Goal: Information Seeking & Learning: Learn about a topic

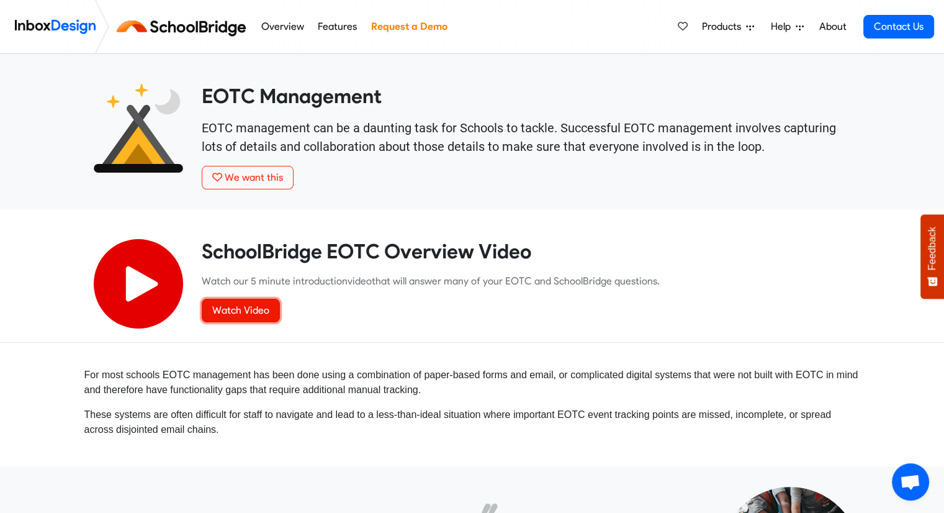
click at [250, 309] on link "Watch Video" at bounding box center [241, 311] width 78 height 24
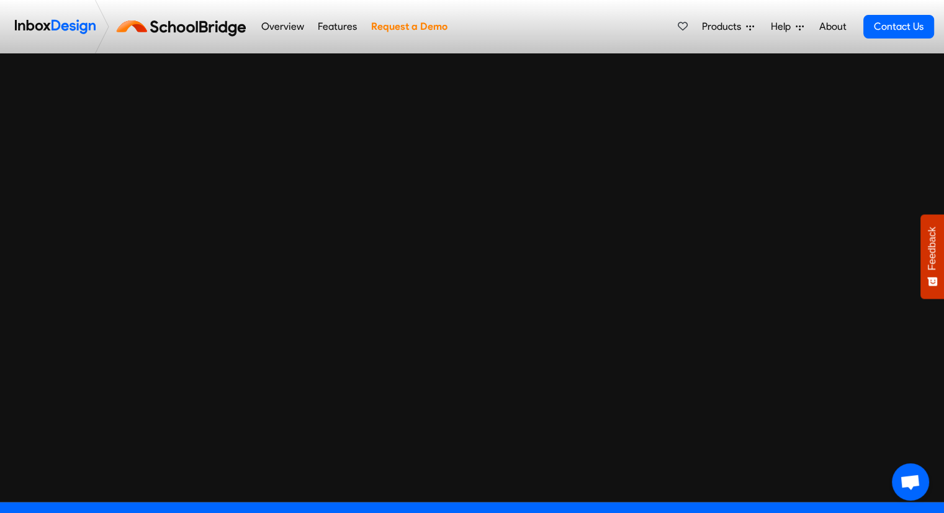
click at [829, 29] on link "About" at bounding box center [833, 26] width 34 height 25
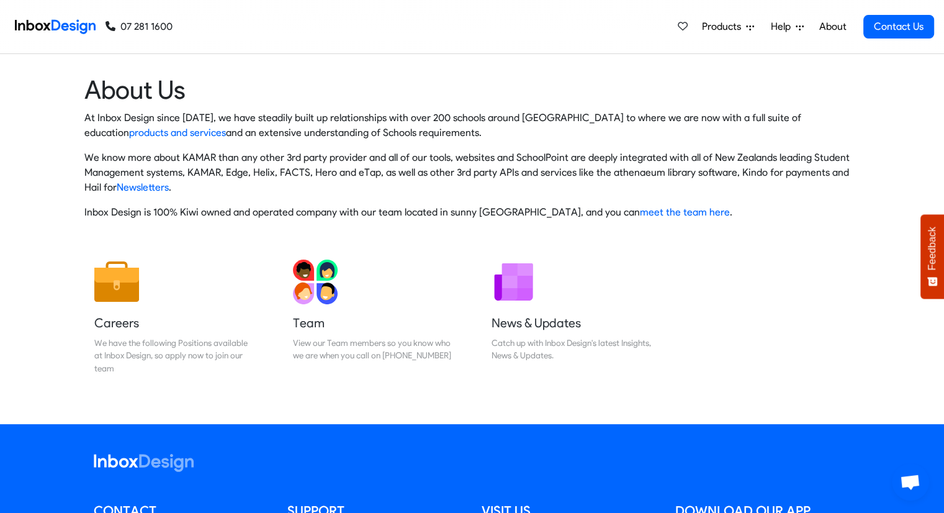
click at [723, 26] on span "Products" at bounding box center [724, 26] width 44 height 15
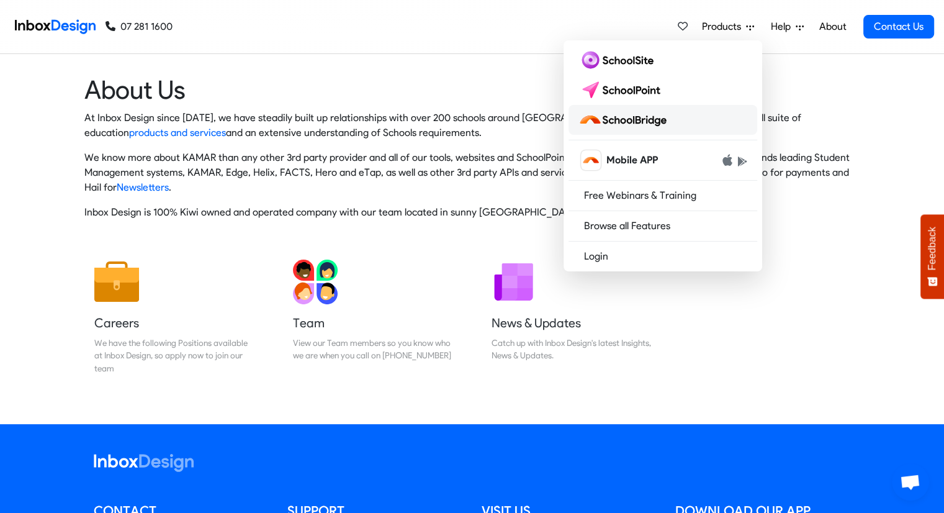
click at [631, 118] on img at bounding box center [625, 120] width 93 height 20
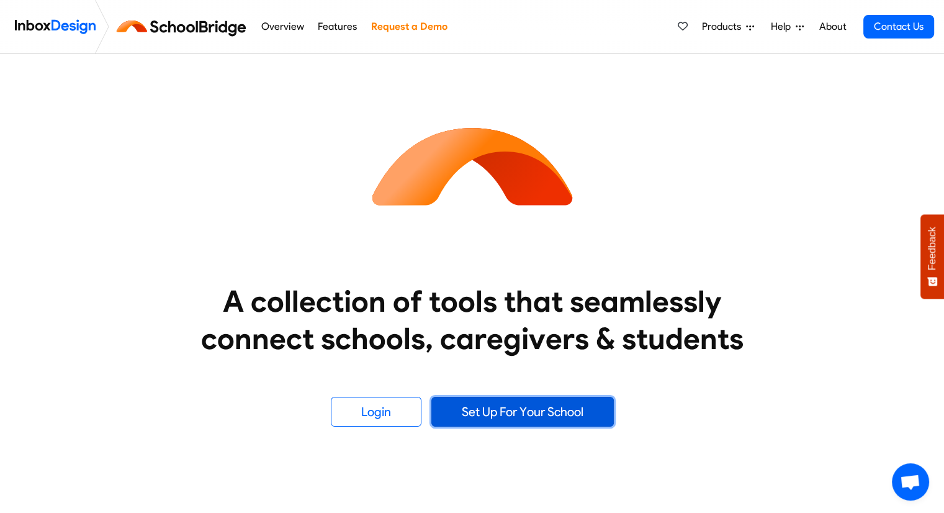
click at [477, 413] on link "Set Up For Your School" at bounding box center [522, 412] width 183 height 30
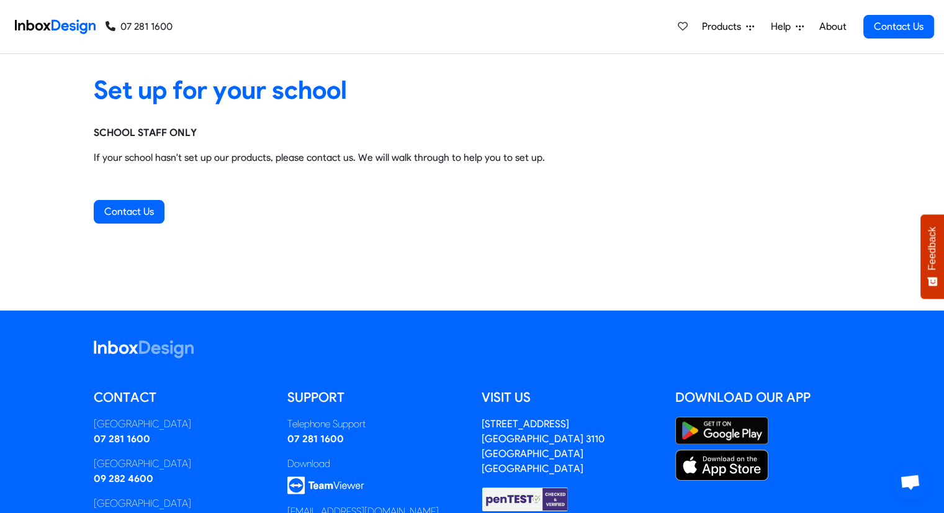
click at [737, 25] on span "Products" at bounding box center [724, 26] width 44 height 15
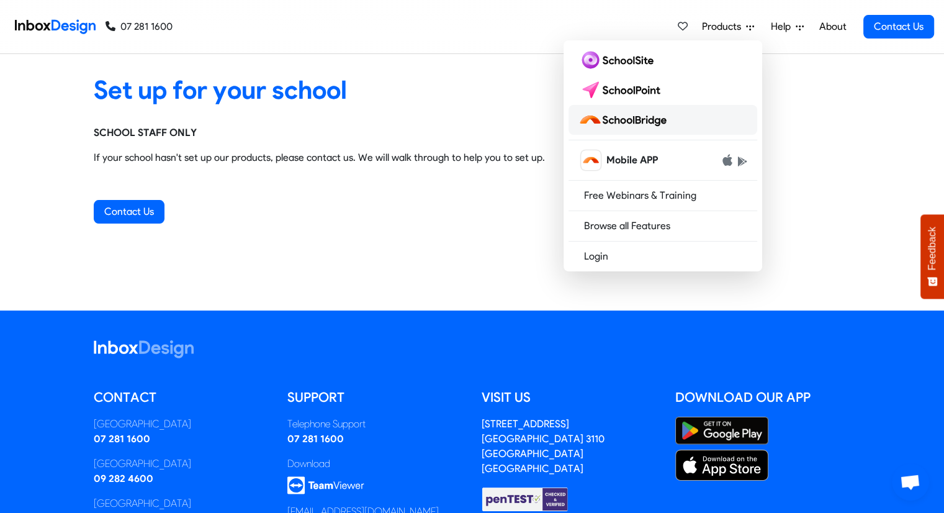
click at [632, 122] on img at bounding box center [625, 120] width 93 height 20
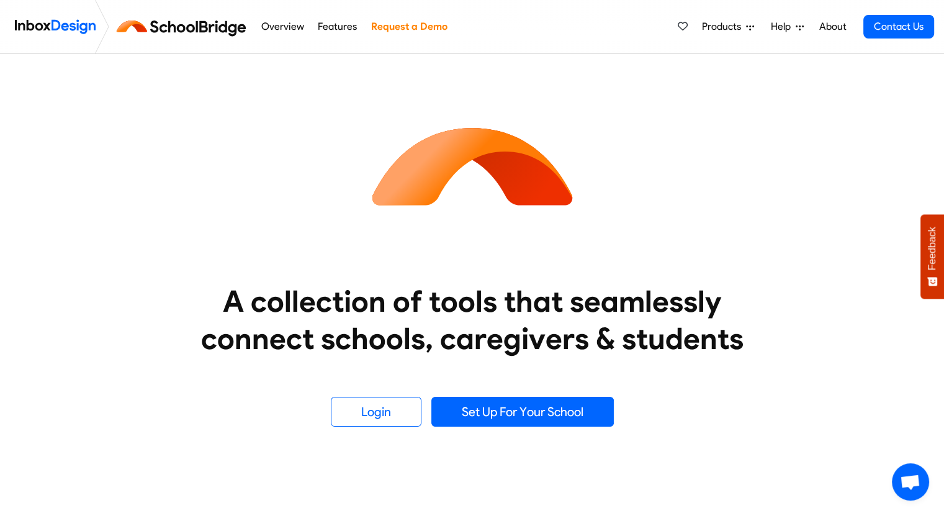
click at [338, 26] on link "Features" at bounding box center [338, 26] width 46 height 25
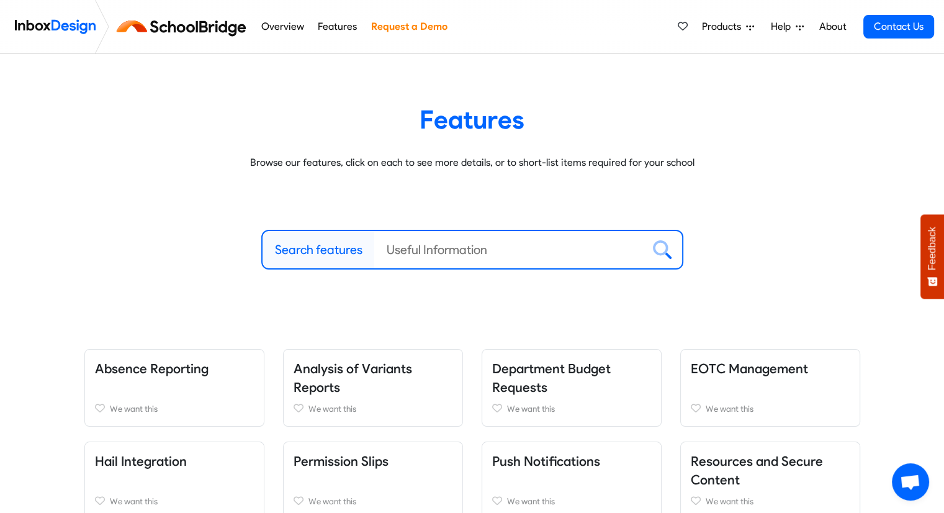
click at [278, 27] on link "Overview" at bounding box center [283, 26] width 50 height 25
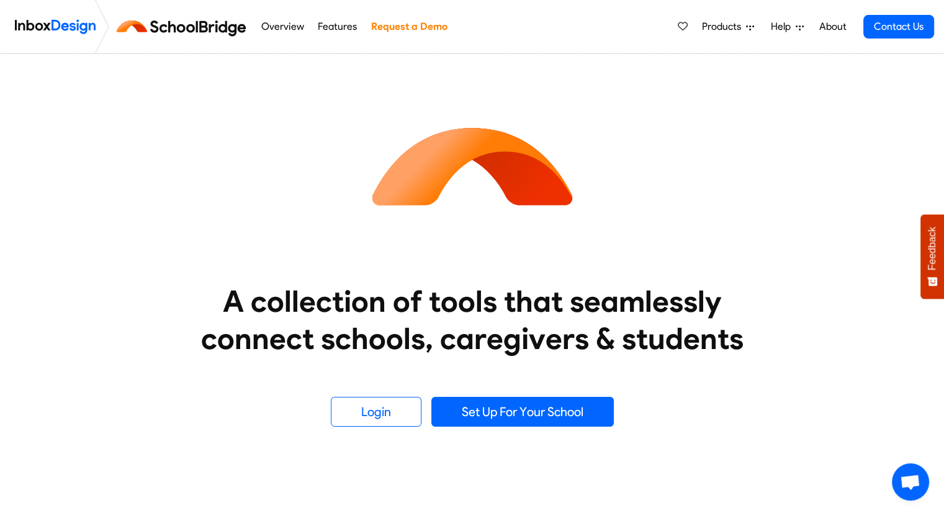
click at [730, 26] on span "Products" at bounding box center [724, 26] width 44 height 15
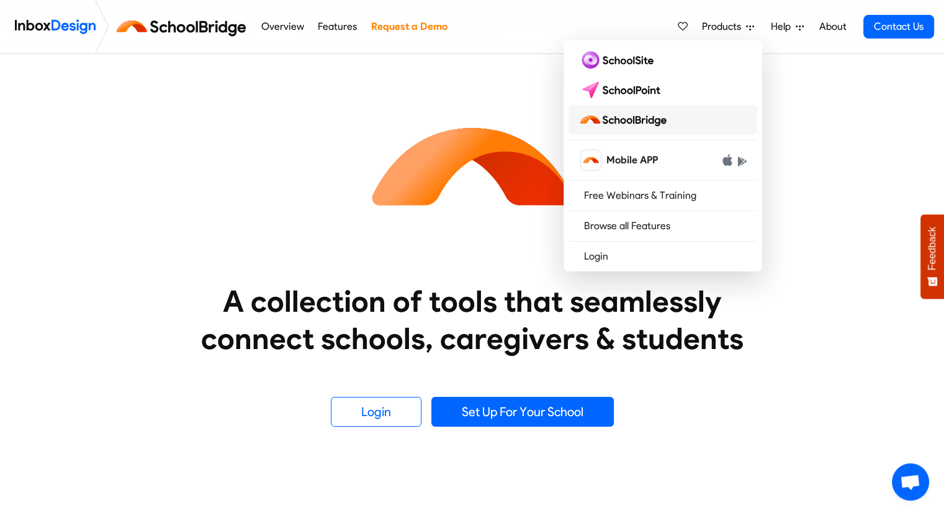
click at [637, 128] on img at bounding box center [625, 120] width 93 height 20
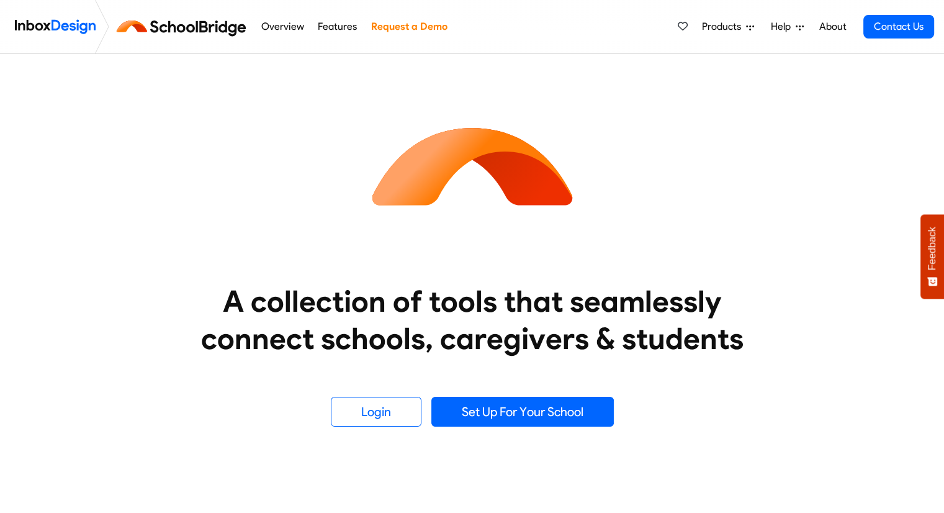
click at [830, 27] on link "About" at bounding box center [833, 26] width 34 height 25
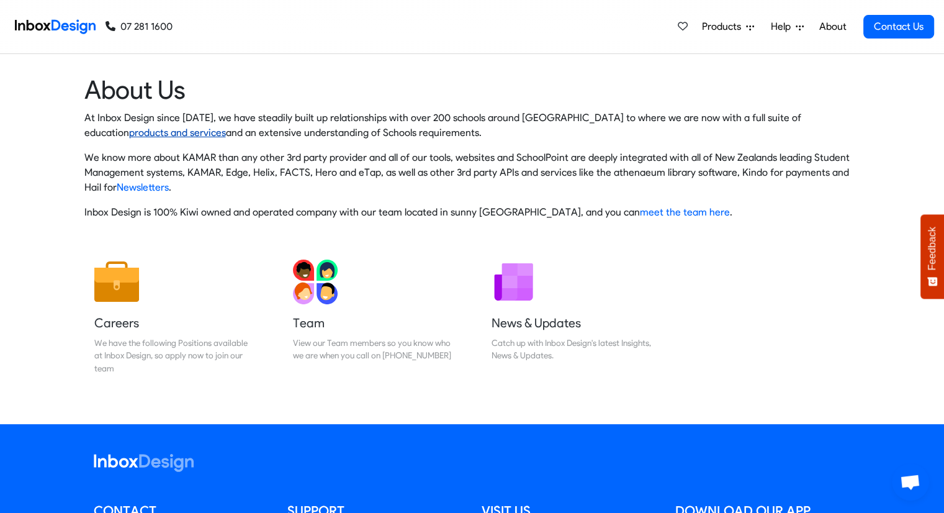
click at [226, 127] on link "products and services" at bounding box center [177, 133] width 97 height 12
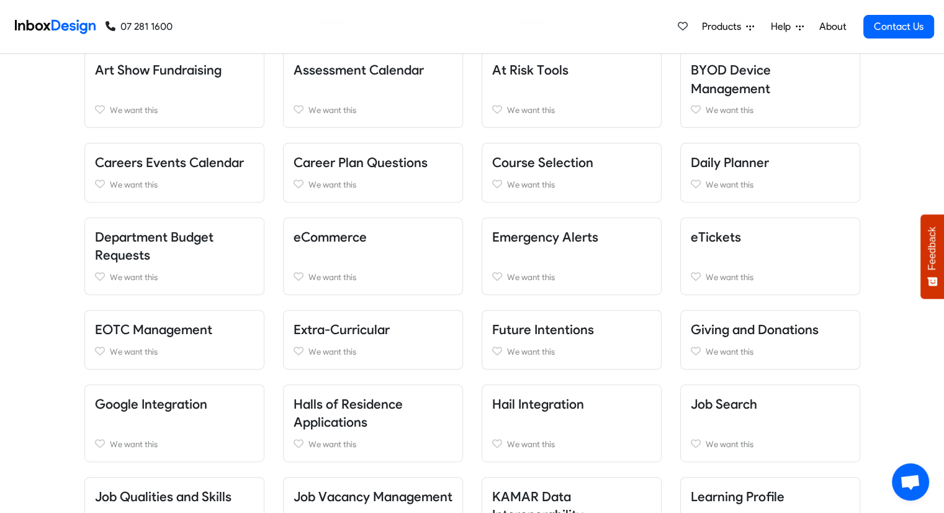
scroll to position [399, 0]
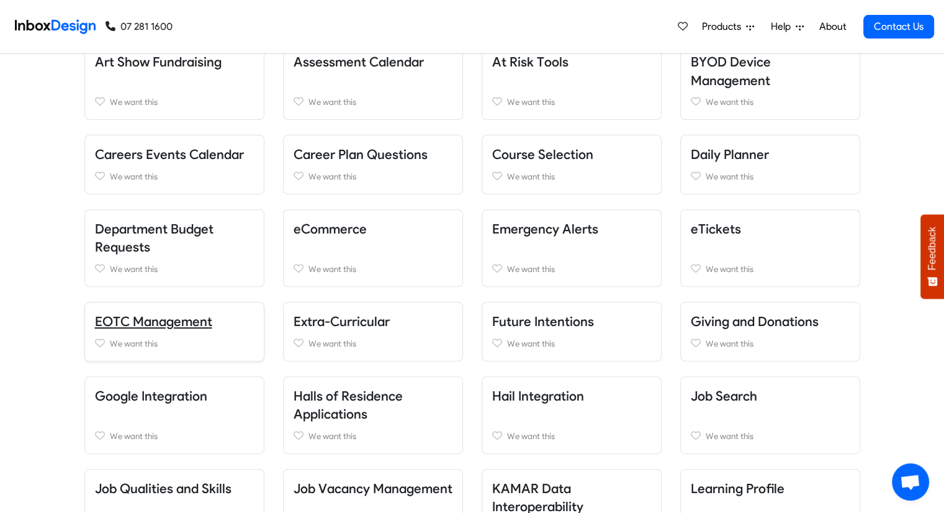
click at [129, 321] on link "EOTC Management" at bounding box center [153, 321] width 117 height 16
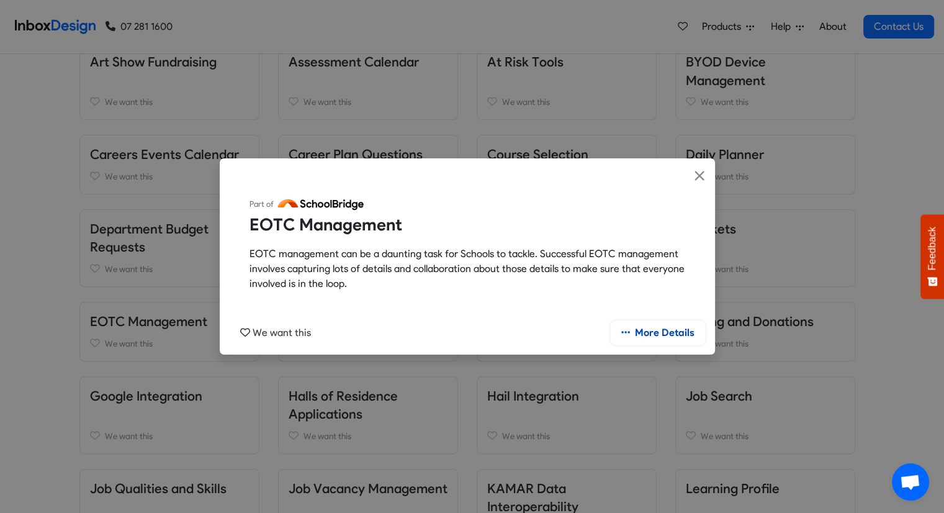
click at [678, 333] on link "More Details" at bounding box center [658, 333] width 94 height 24
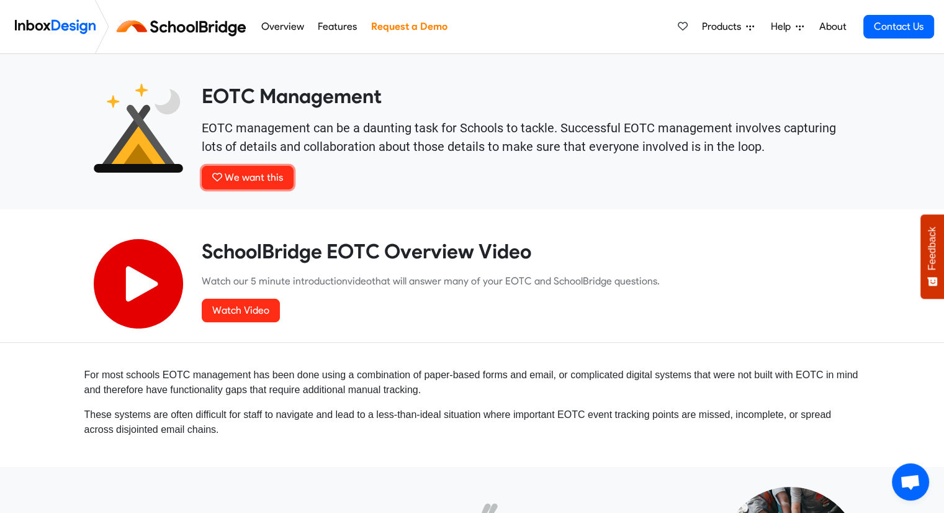
click at [241, 166] on button "We want this" at bounding box center [248, 178] width 92 height 24
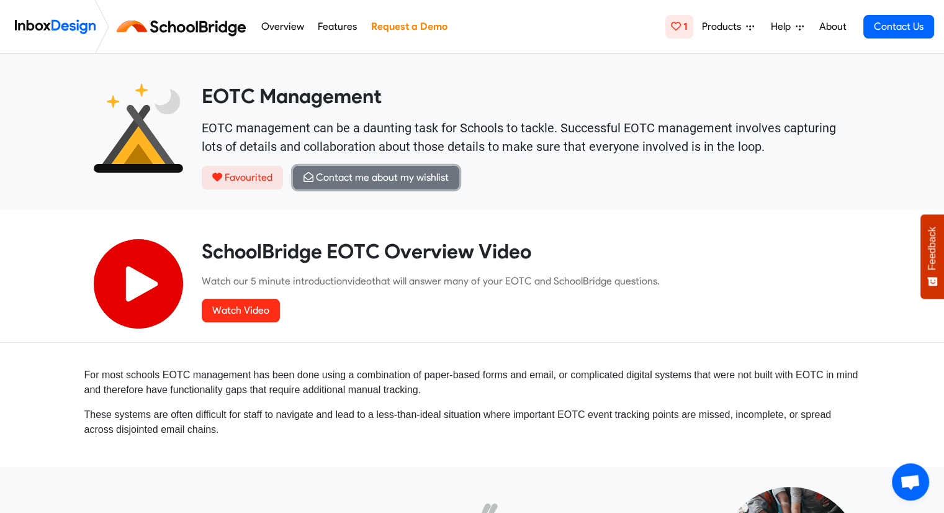
click at [374, 178] on span "Contact me about my wishlist" at bounding box center [382, 177] width 133 height 12
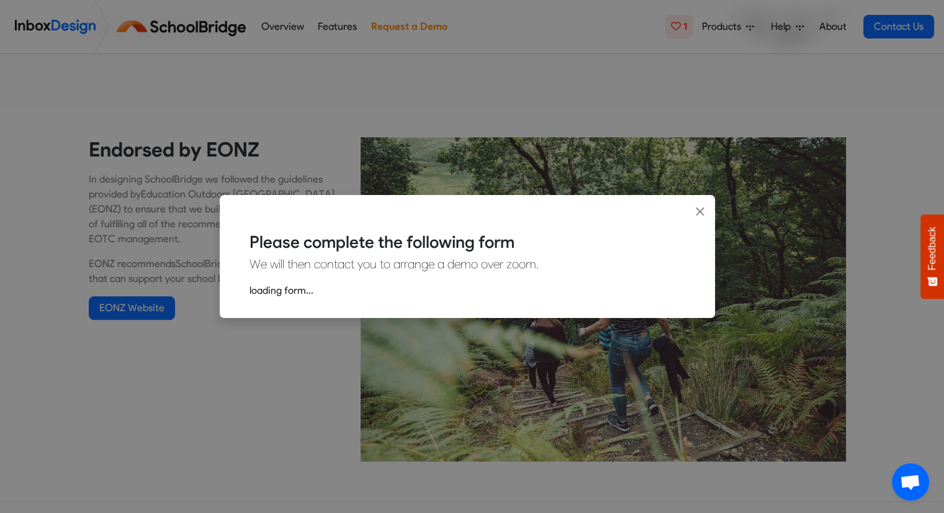
scroll to position [571, 0]
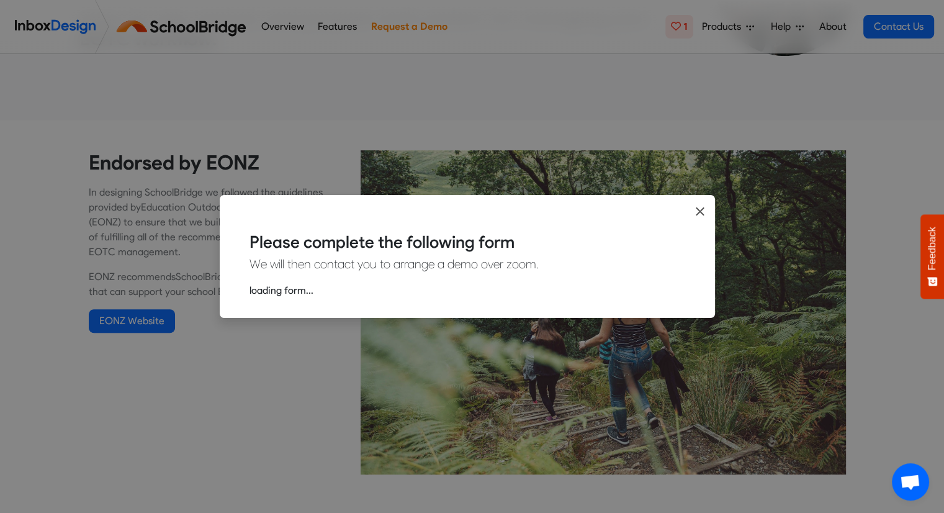
click at [698, 210] on icon "Close" at bounding box center [700, 211] width 10 height 13
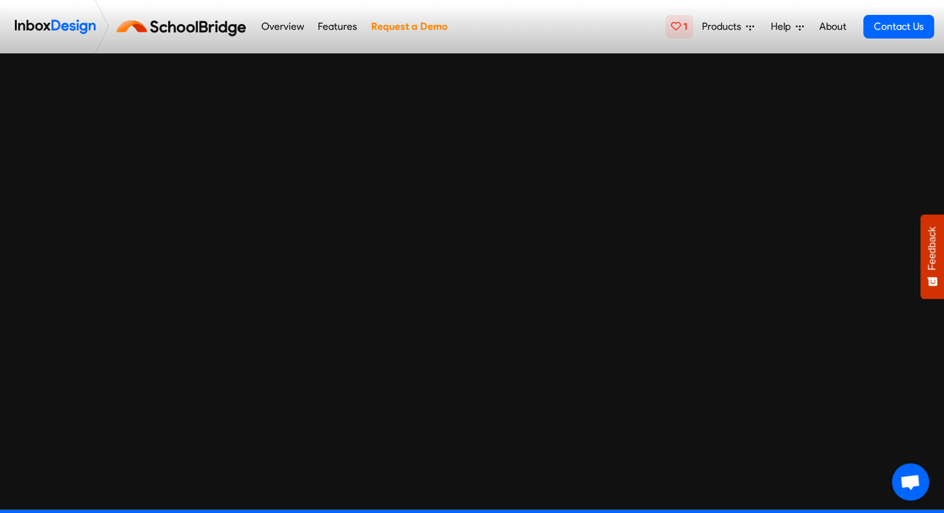
scroll to position [3385, 0]
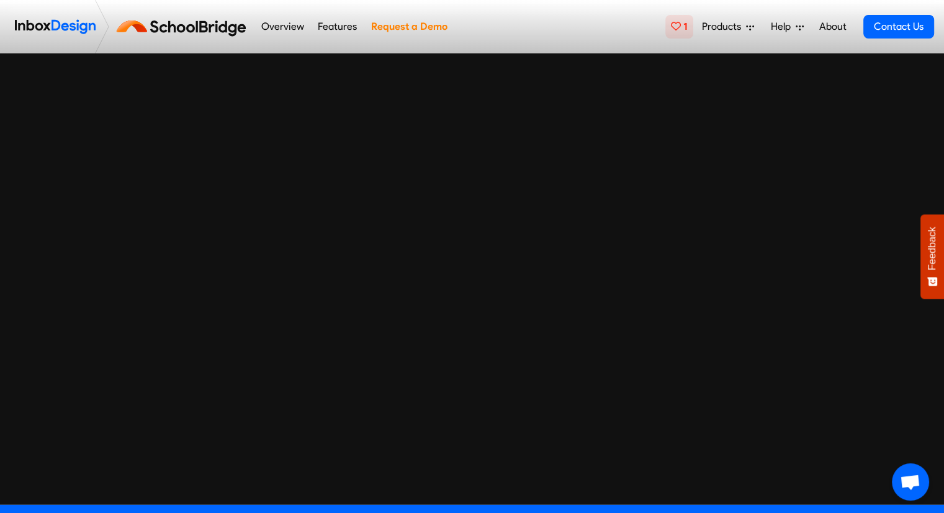
click at [281, 23] on link "Overview" at bounding box center [283, 26] width 50 height 25
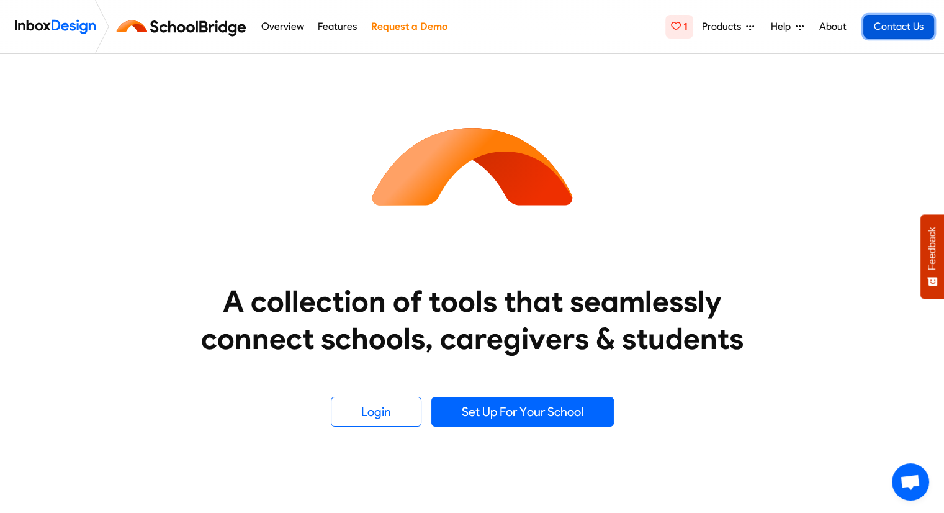
click at [898, 30] on link "Contact Us" at bounding box center [899, 27] width 71 height 24
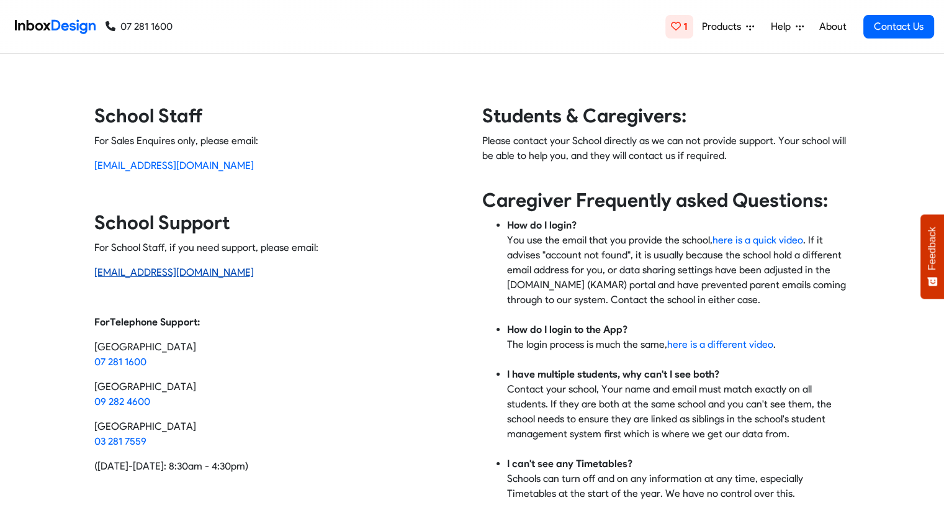
click at [126, 271] on link "[EMAIL_ADDRESS][DOMAIN_NAME]" at bounding box center [174, 272] width 160 height 12
